Goal: Information Seeking & Learning: Learn about a topic

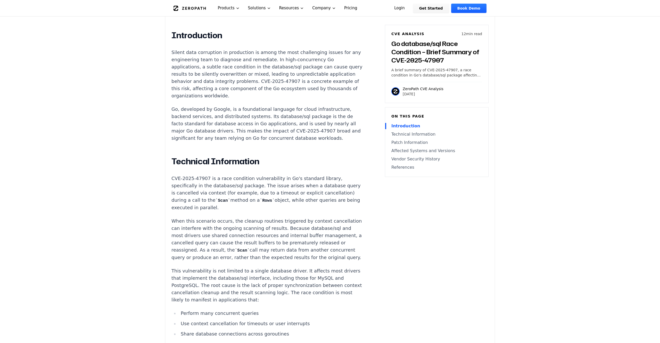
scroll to position [312, 0]
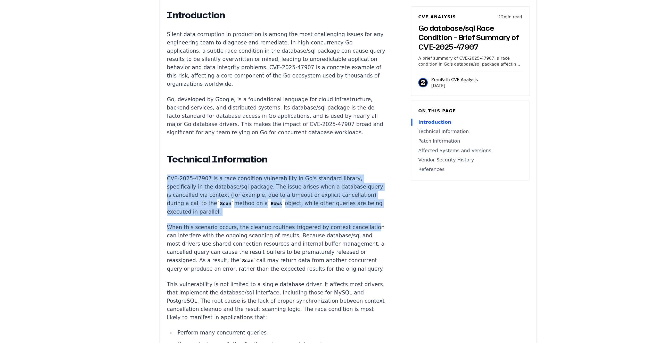
drag, startPoint x: 282, startPoint y: 162, endPoint x: 337, endPoint y: 202, distance: 68.0
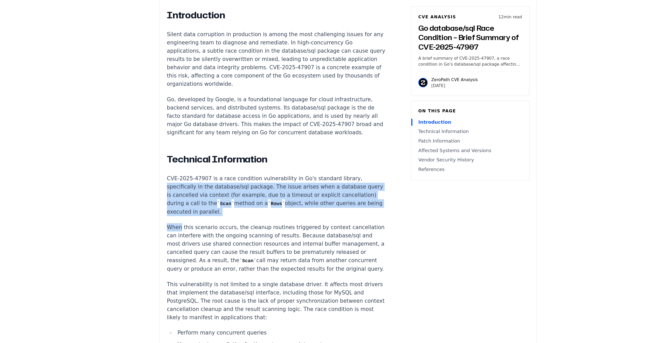
drag, startPoint x: 330, startPoint y: 193, endPoint x: 330, endPoint y: 161, distance: 31.7
drag, startPoint x: 330, startPoint y: 161, endPoint x: 328, endPoint y: 190, distance: 28.2
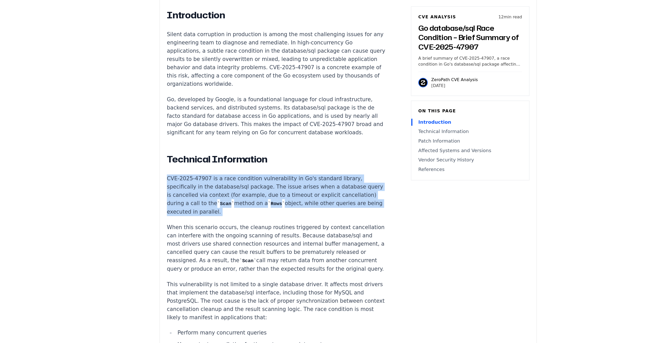
click at [328, 190] on p "CVE-2025-47907 is a race condition vulnerability in Go's standard library, spec…" at bounding box center [268, 190] width 192 height 36
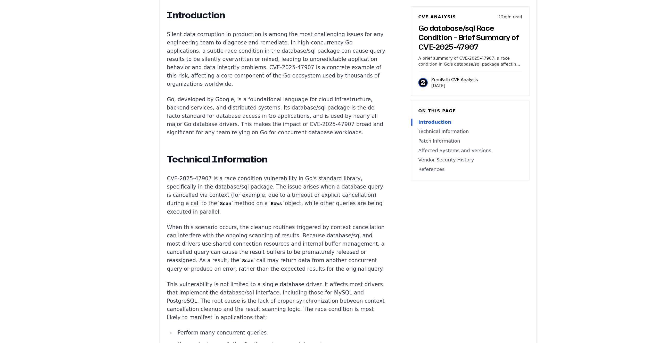
click at [328, 190] on p "CVE-2025-47907 is a race condition vulnerability in Go's standard library, spec…" at bounding box center [268, 190] width 192 height 36
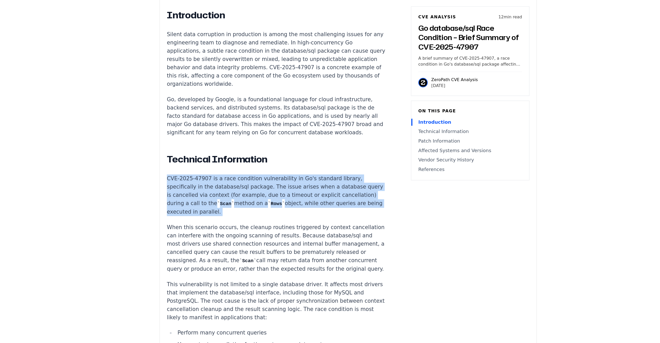
click at [328, 190] on p "CVE-2025-47907 is a race condition vulnerability in Go's standard library, spec…" at bounding box center [268, 190] width 192 height 36
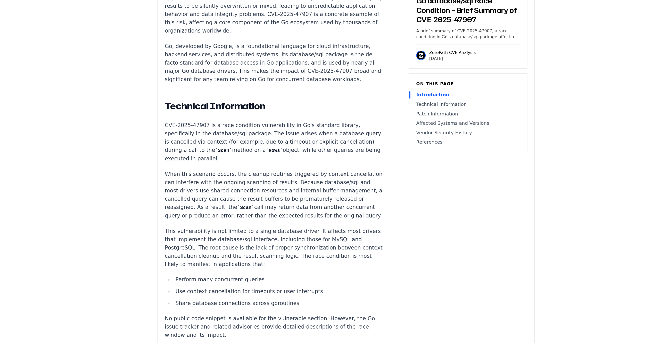
scroll to position [338, 0]
